Goal: Information Seeking & Learning: Compare options

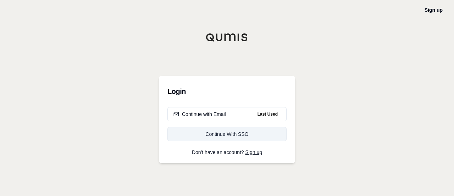
click at [242, 132] on div "Continue With SSO" at bounding box center [227, 133] width 107 height 7
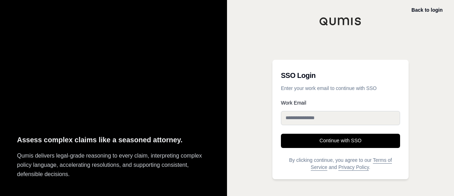
click at [302, 120] on input "Work Email" at bounding box center [340, 118] width 119 height 14
click at [259, 134] on div "Back to login SSO Login Enter your work email to continue with SSO Work Email C…" at bounding box center [340, 98] width 227 height 196
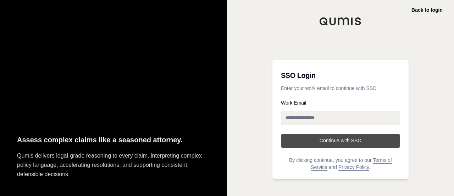
click at [292, 133] on button "Continue with SSO" at bounding box center [340, 140] width 119 height 14
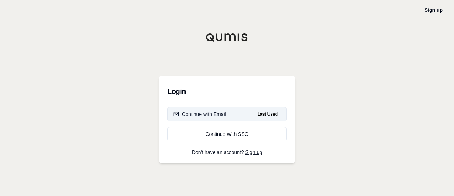
click at [226, 111] on button "Continue with Email Last Used" at bounding box center [227, 114] width 119 height 14
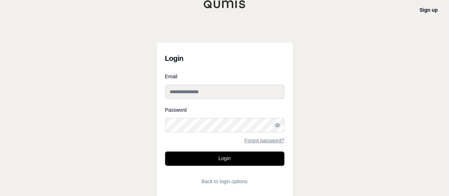
type input "**********"
click at [228, 100] on form "**********" at bounding box center [224, 131] width 119 height 114
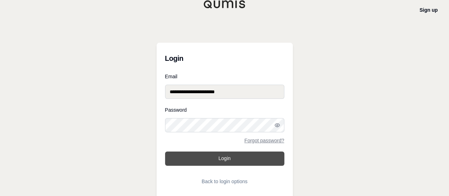
click at [232, 153] on button "Login" at bounding box center [224, 158] width 119 height 14
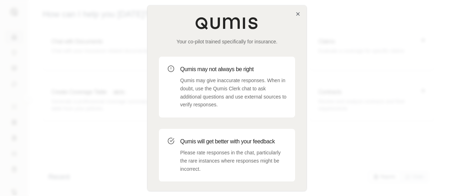
click at [299, 10] on div "Your co-pilot trained specifically for insurance. Qumis may not always be right…" at bounding box center [227, 111] width 159 height 213
click at [298, 12] on icon "button" at bounding box center [298, 14] width 6 height 6
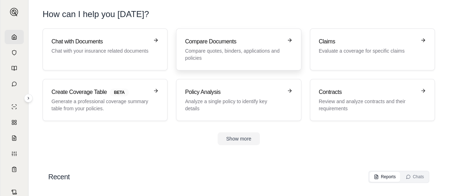
click at [221, 51] on p "Compare quotes, binders, applications and policies" at bounding box center [233, 54] width 97 height 14
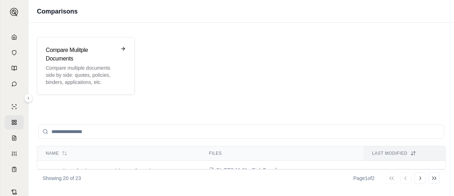
click at [67, 33] on div "Compare Mulitple Documents Compare multiple documents side by side: quotes, pol…" at bounding box center [241, 65] width 426 height 75
click at [80, 53] on h3 "Compare Mulitple Documents" at bounding box center [81, 54] width 70 height 17
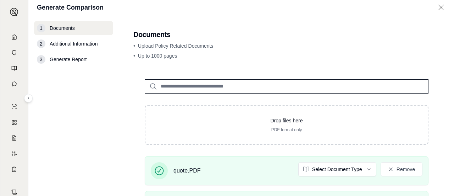
scroll to position [90, 0]
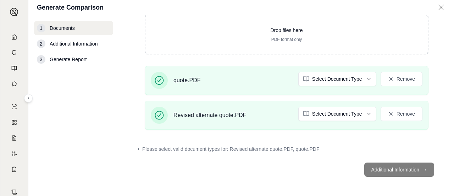
click at [399, 166] on footer "Additional Information →" at bounding box center [286, 170] width 307 height 26
drag, startPoint x: 395, startPoint y: 173, endPoint x: 395, endPoint y: 159, distance: 13.8
click at [395, 174] on footer "Additional Information →" at bounding box center [286, 170] width 307 height 26
click at [317, 80] on html "S Generate Comparison 1 Documents 2 Additional Information 3 Generate Report Do…" at bounding box center [227, 98] width 454 height 196
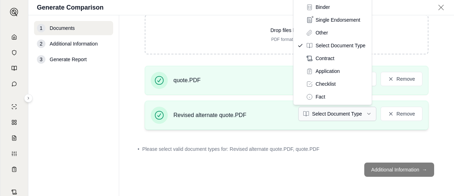
click at [319, 114] on html "S Generate Comparison 1 Documents 2 Additional Information 3 Generate Report Do…" at bounding box center [227, 98] width 454 height 196
click at [427, 44] on html "Document type updated successfully S Generate Comparison 1 Documents 2 Addition…" at bounding box center [227, 98] width 454 height 196
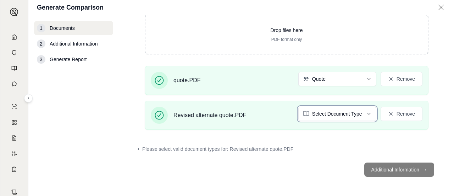
scroll to position [55, 0]
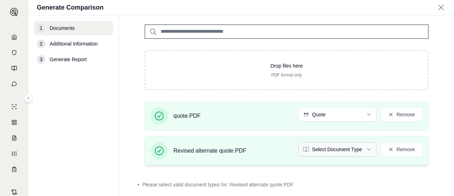
click at [342, 149] on html "S Generate Comparison 1 Documents 2 Additional Information 3 Generate Report Do…" at bounding box center [227, 98] width 454 height 196
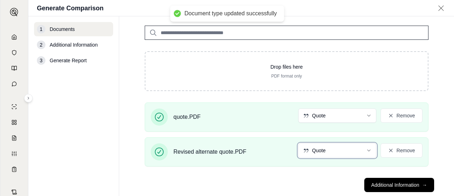
scroll to position [70, 0]
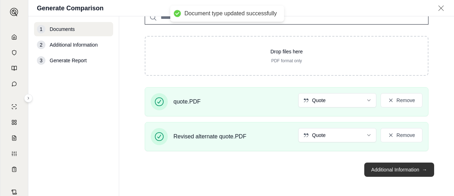
click at [406, 164] on button "Additional Information →" at bounding box center [400, 169] width 70 height 14
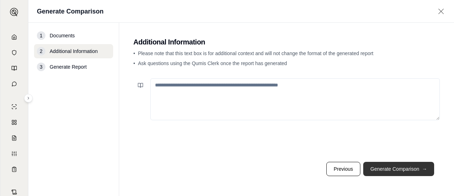
click at [403, 171] on button "Generate Comparison →" at bounding box center [398, 169] width 71 height 14
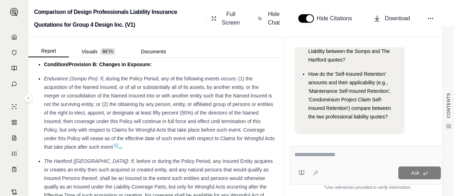
scroll to position [1995, 0]
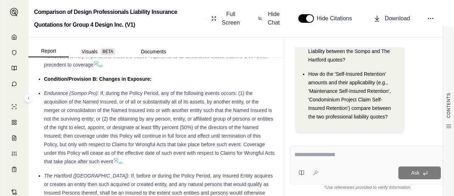
click at [306, 161] on div at bounding box center [368, 155] width 147 height 11
click at [312, 157] on textarea at bounding box center [368, 154] width 147 height 9
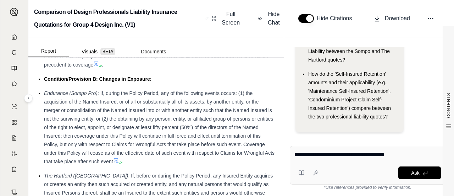
type textarea "**********"
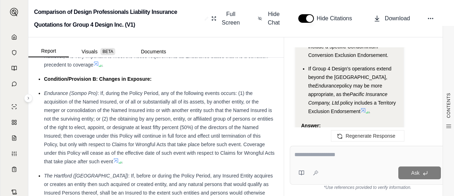
scroll to position [2563, 0]
